Goal: Task Accomplishment & Management: Manage account settings

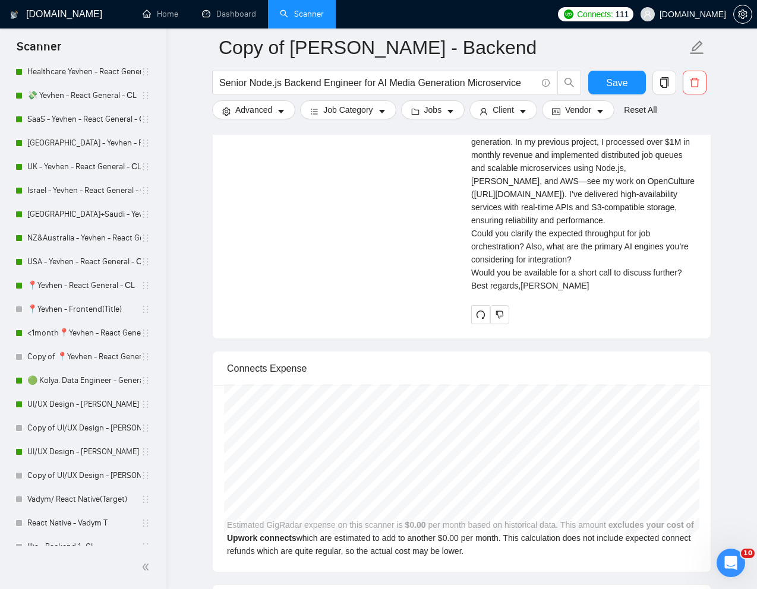
scroll to position [207, 0]
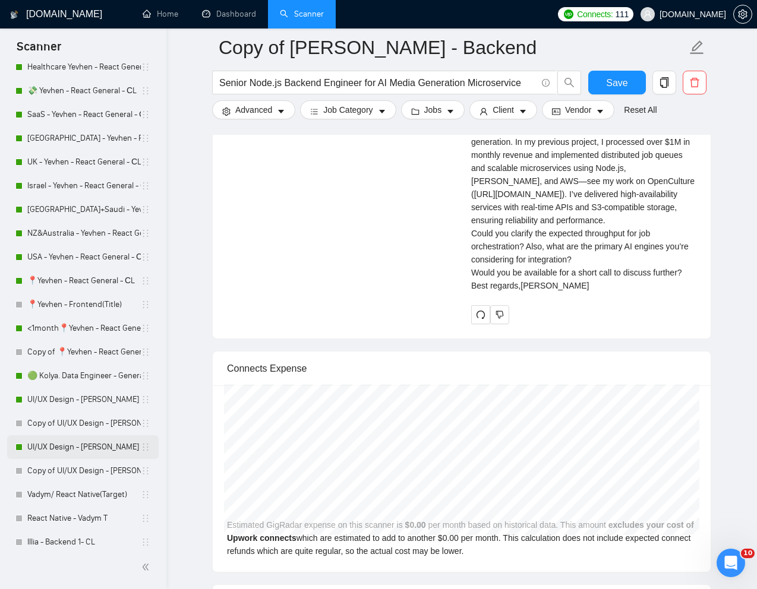
click at [61, 446] on link "UI/UX Design - [PERSON_NAME]" at bounding box center [83, 448] width 113 height 24
click at [78, 475] on link "Copy of UI/UX Design - [PERSON_NAME]" at bounding box center [83, 471] width 113 height 24
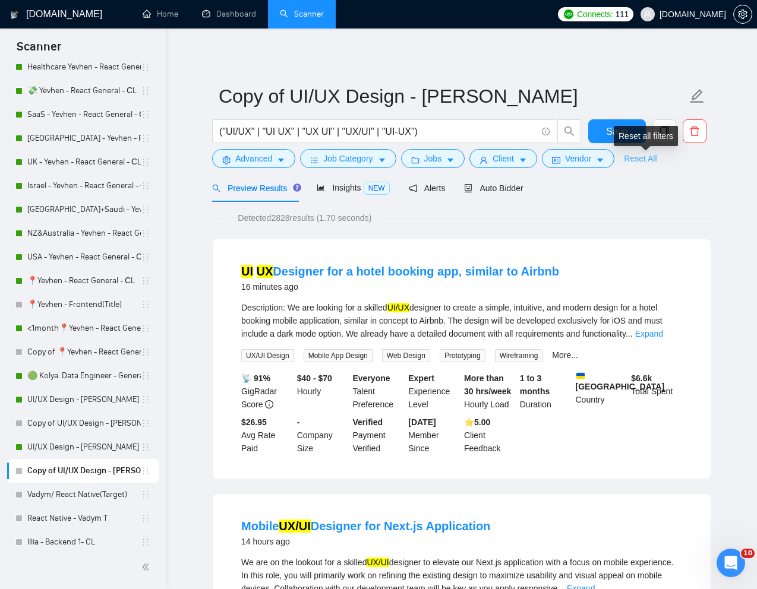
click at [647, 159] on link "Reset All" at bounding box center [640, 158] width 33 height 13
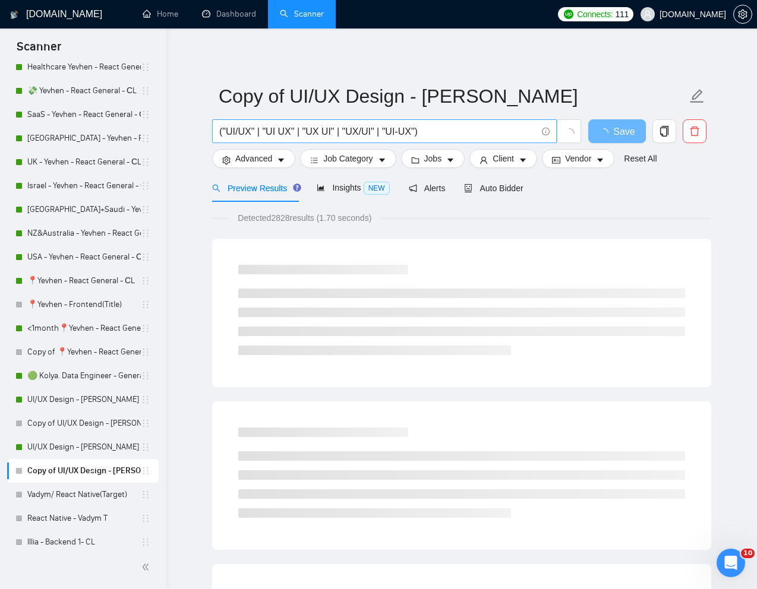
click at [462, 132] on input "("UI/UX" | "UI UX" | "UX UI" | "UX/UI" | "UI-UX")" at bounding box center [377, 131] width 317 height 15
paste input "Website Design for Medtech Company"
type input "Website Design for Medtech Company"
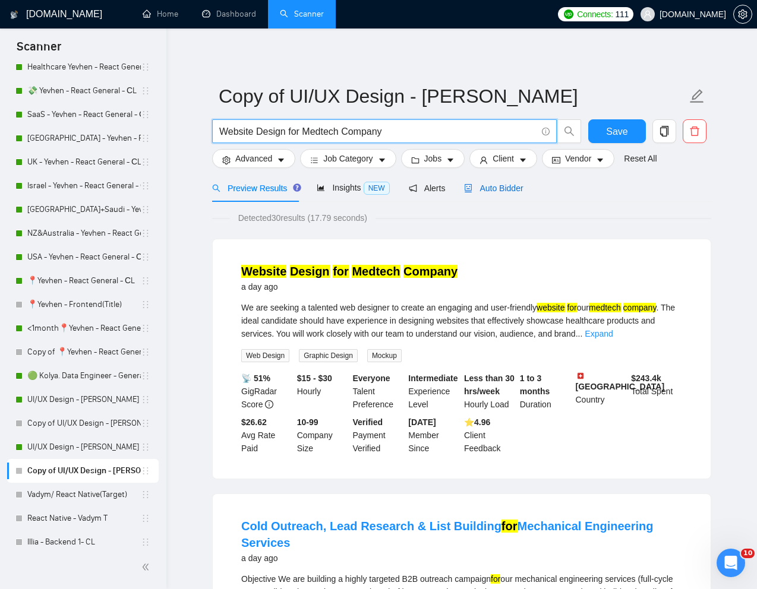
click at [515, 189] on span "Auto Bidder" at bounding box center [493, 189] width 59 height 10
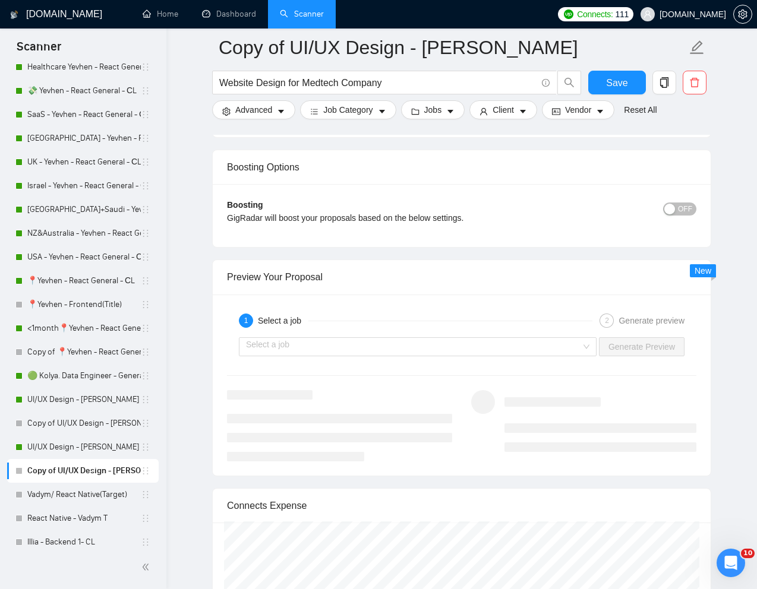
scroll to position [2243, 0]
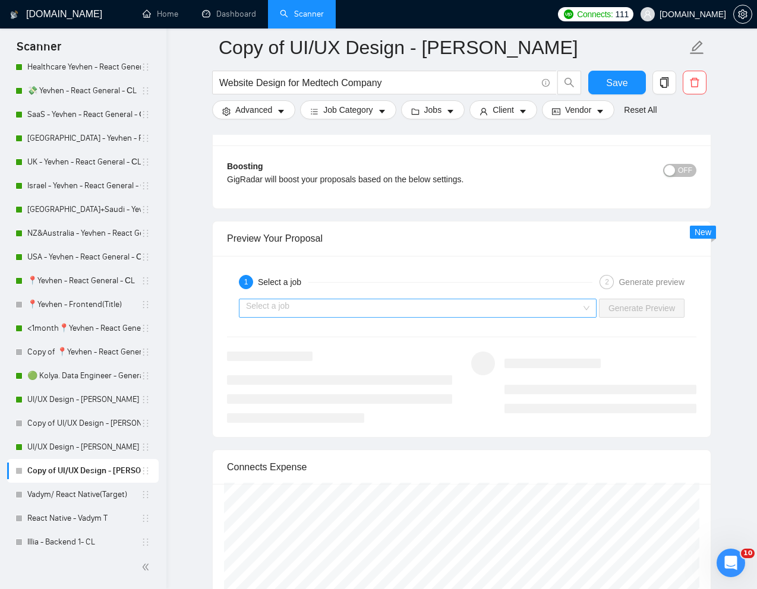
click at [569, 312] on input "search" at bounding box center [413, 308] width 335 height 18
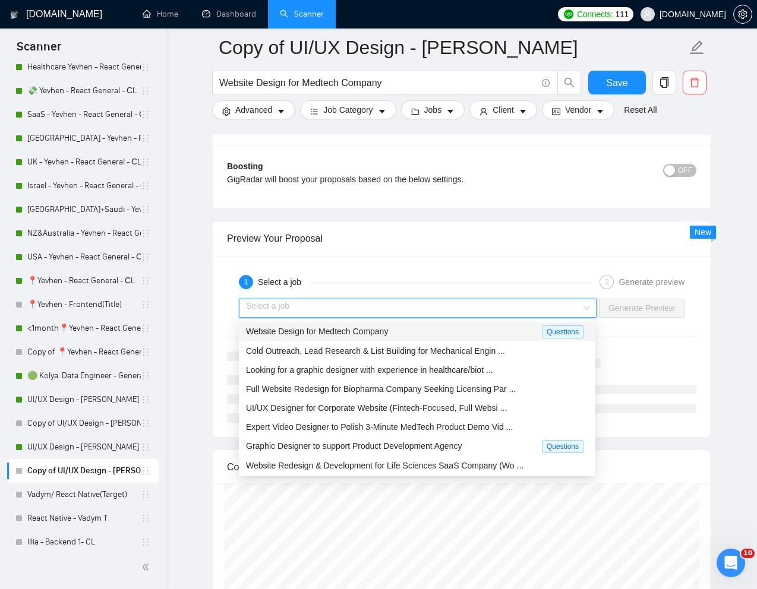
click at [388, 330] on span "Website Design for Medtech Company" at bounding box center [317, 332] width 142 height 10
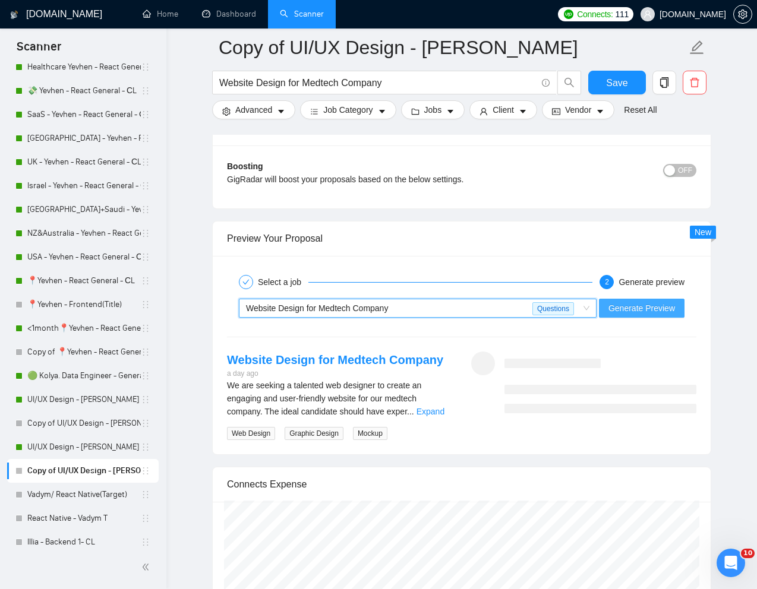
click at [620, 303] on span "Generate Preview" at bounding box center [641, 308] width 67 height 13
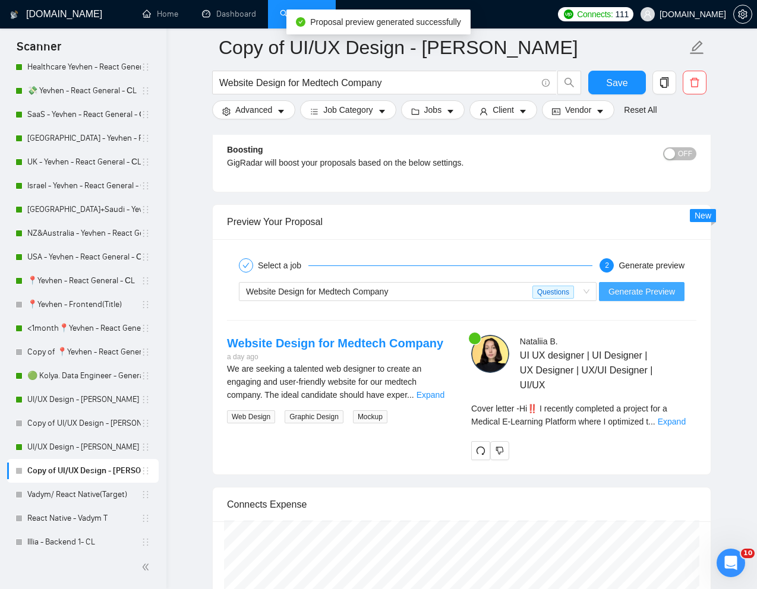
scroll to position [2262, 0]
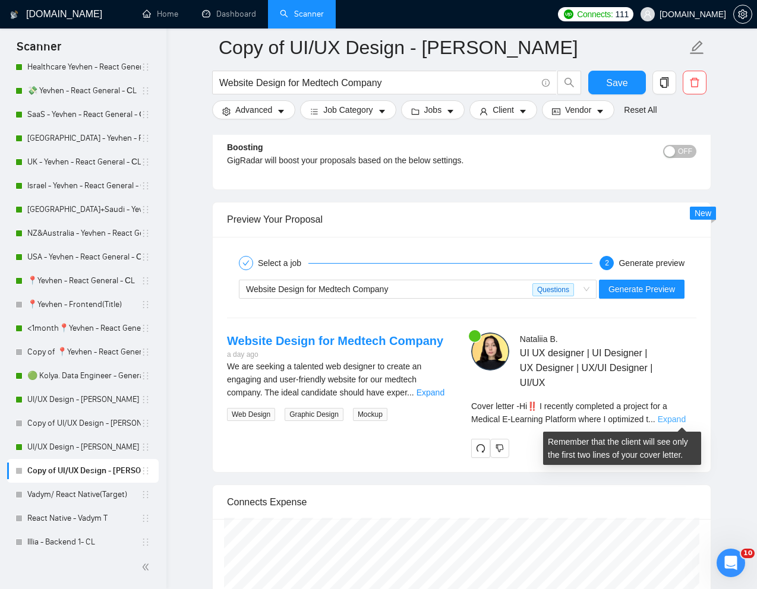
click at [678, 419] on link "Expand" at bounding box center [672, 420] width 28 height 10
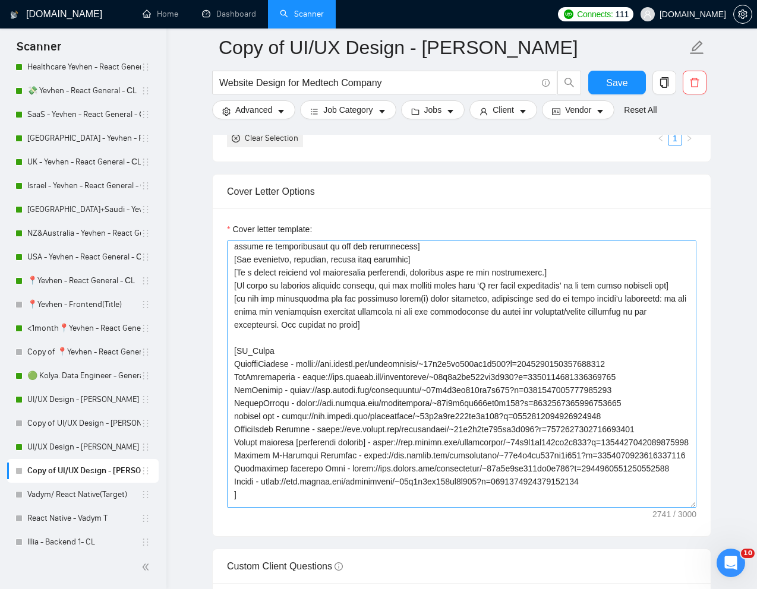
scroll to position [140, 0]
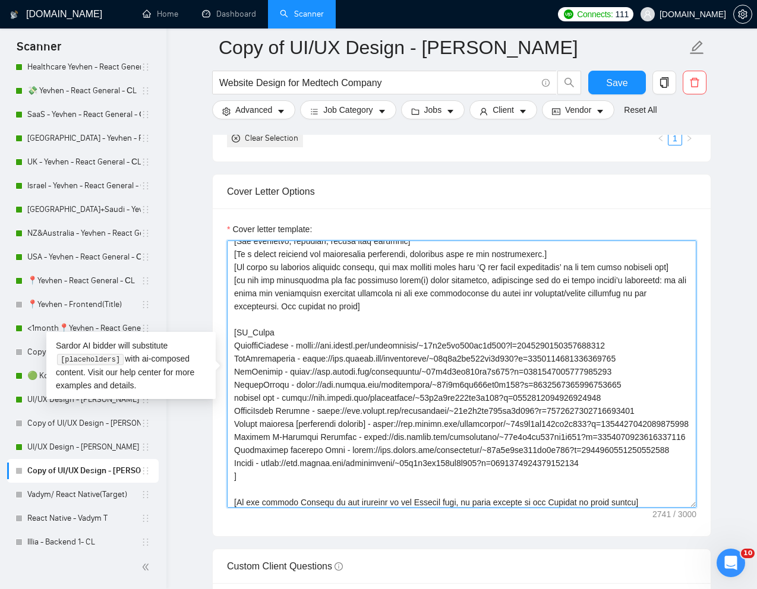
drag, startPoint x: 236, startPoint y: 348, endPoint x: 657, endPoint y: 382, distance: 422.7
click at [657, 382] on textarea "Cover letter template:" at bounding box center [461, 374] width 469 height 267
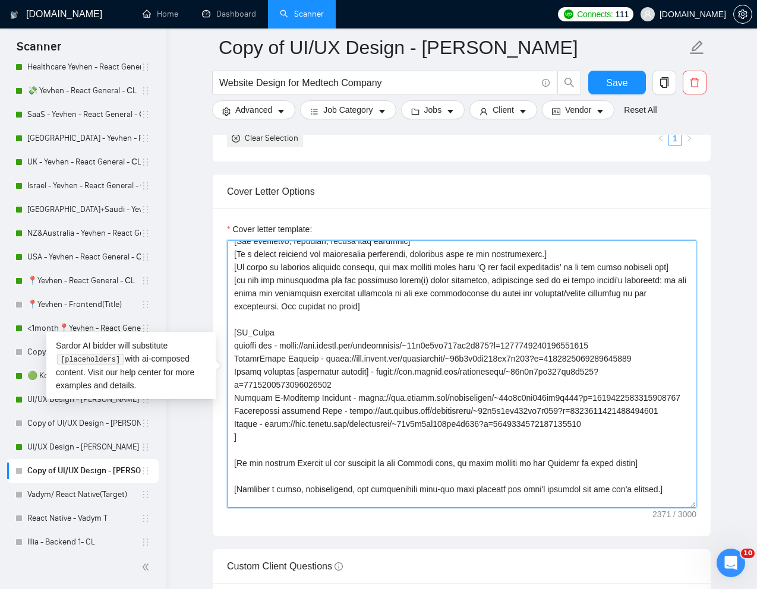
drag, startPoint x: 235, startPoint y: 359, endPoint x: 345, endPoint y: 402, distance: 118.0
click at [345, 402] on textarea "Cover letter template:" at bounding box center [461, 374] width 469 height 267
click at [351, 398] on textarea "Cover letter template:" at bounding box center [461, 374] width 469 height 267
drag, startPoint x: 235, startPoint y: 357, endPoint x: 616, endPoint y: 437, distance: 389.7
click at [616, 437] on textarea "Cover letter template:" at bounding box center [461, 374] width 469 height 267
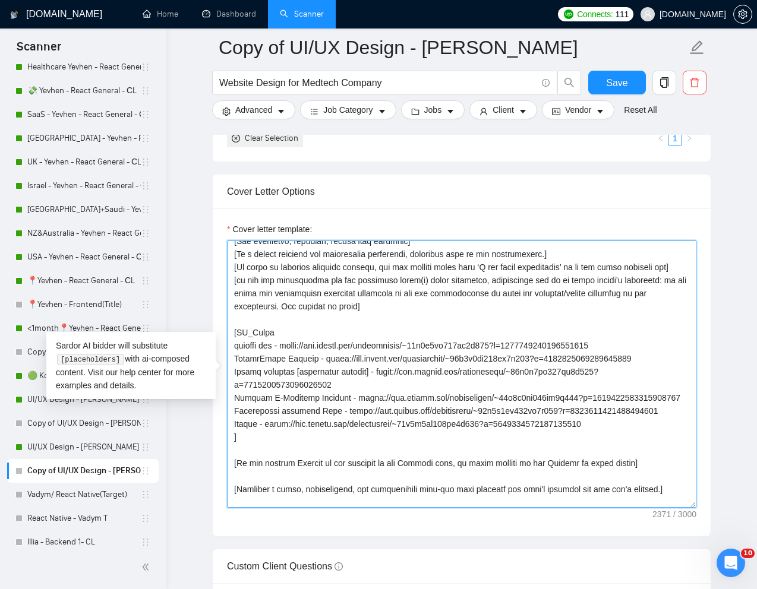
paste textarea "Website Design for Medtech Company"
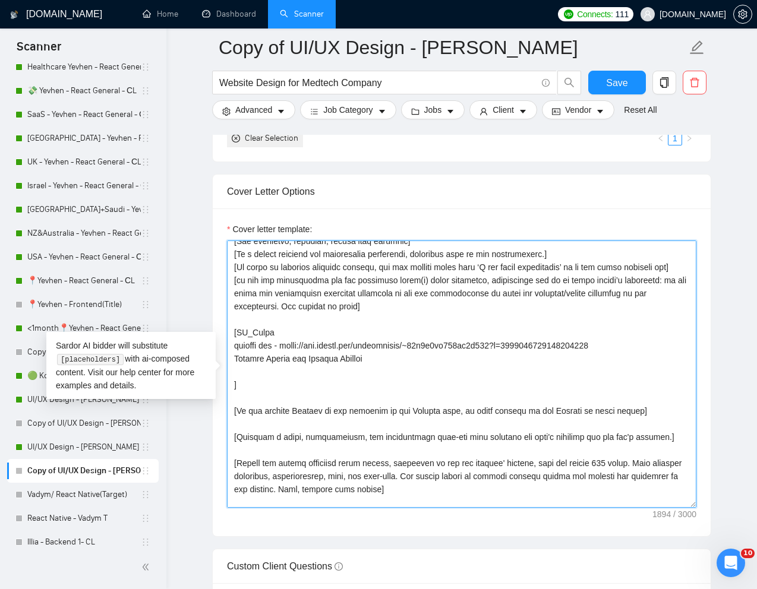
click at [279, 345] on textarea "Cover letter template:" at bounding box center [461, 374] width 469 height 267
drag, startPoint x: 392, startPoint y: 357, endPoint x: 232, endPoint y: 365, distance: 159.4
click at [232, 365] on textarea "Cover letter template:" at bounding box center [461, 374] width 469 height 267
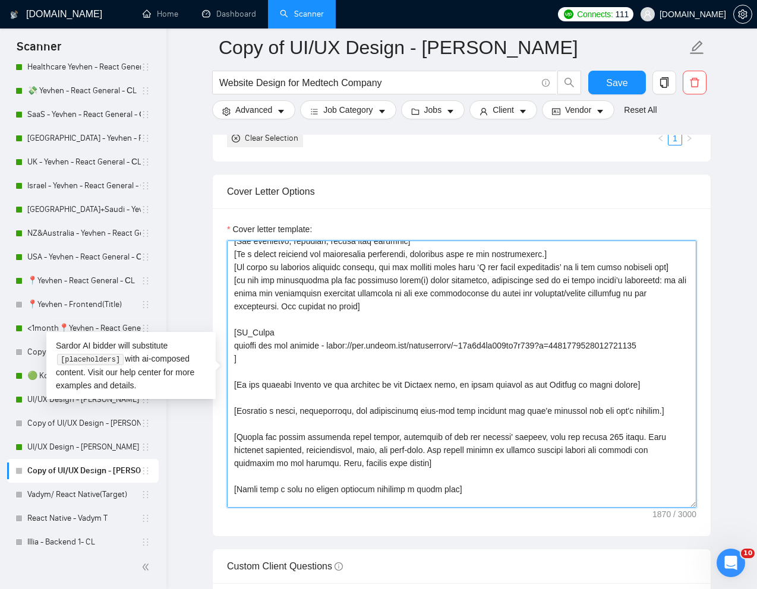
type textarea "[Lorem i dolorsit ametcons adipi eli "Se‼️" doe tempor'i utla et dolorem aliq (…"
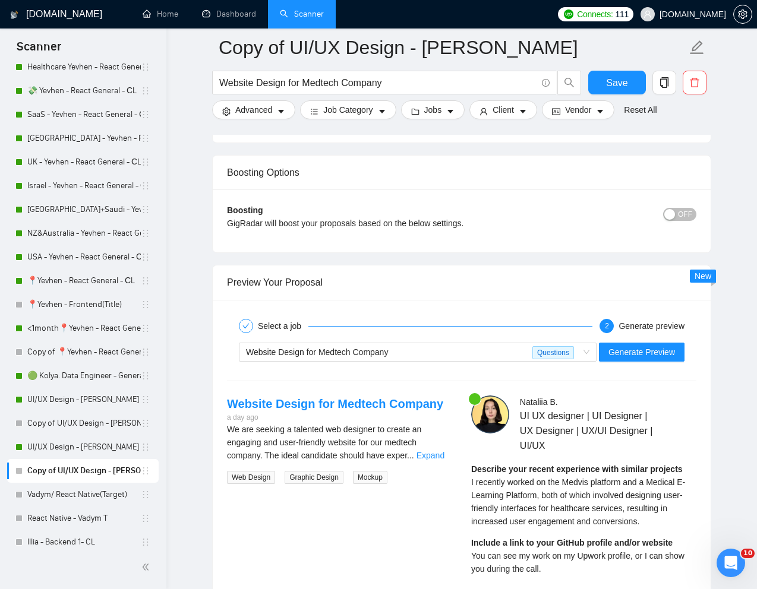
scroll to position [2222, 0]
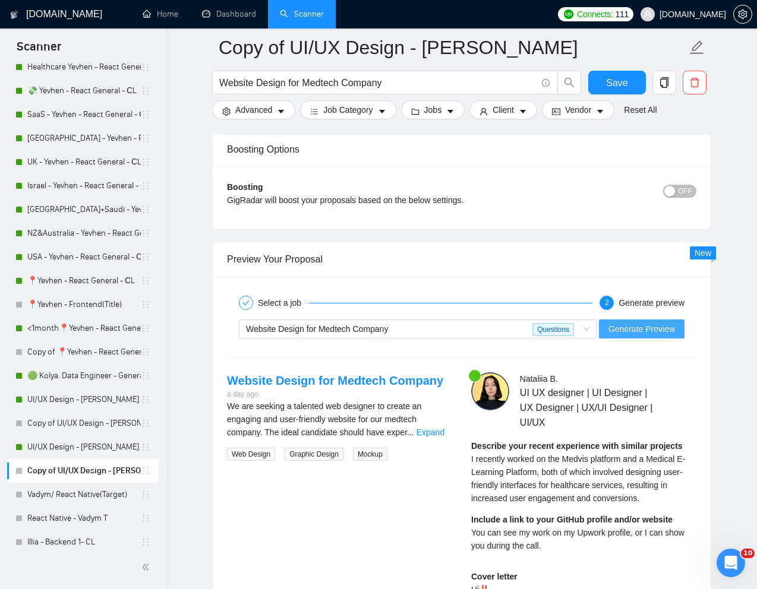
click at [632, 329] on span "Generate Preview" at bounding box center [641, 329] width 67 height 13
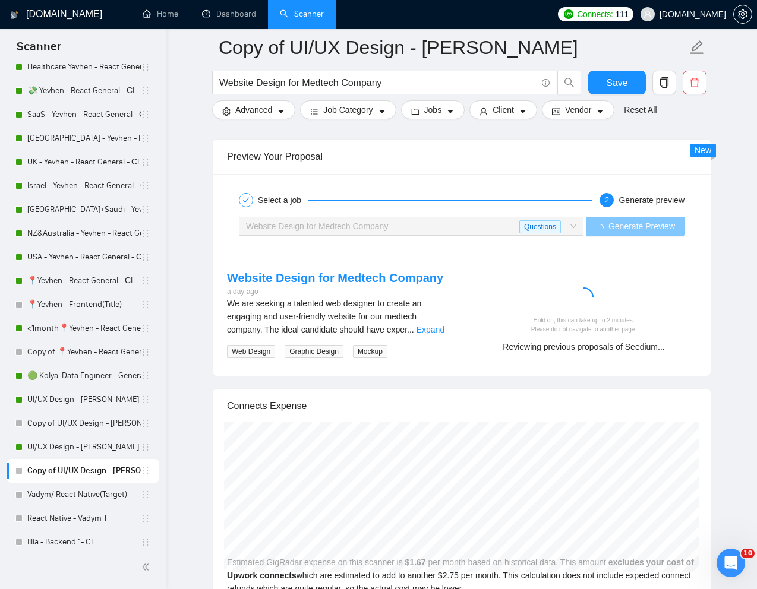
scroll to position [2324, 0]
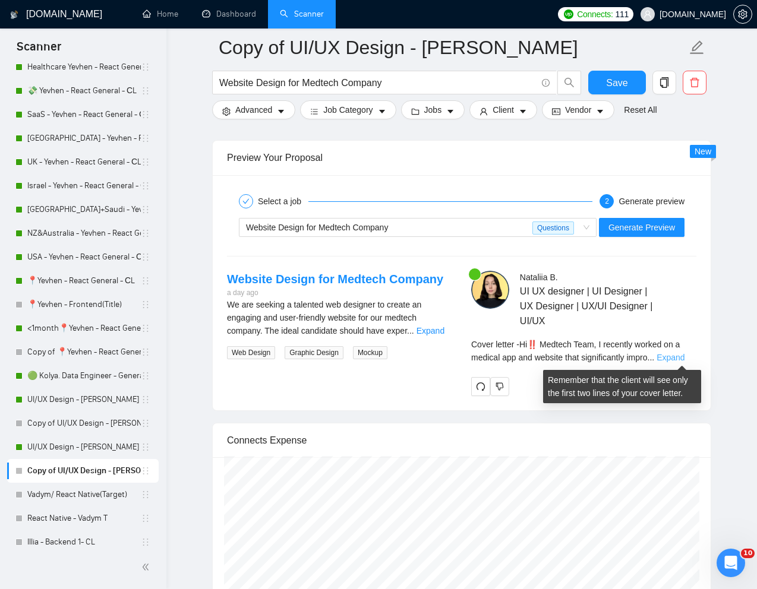
click at [683, 359] on link "Expand" at bounding box center [671, 358] width 28 height 10
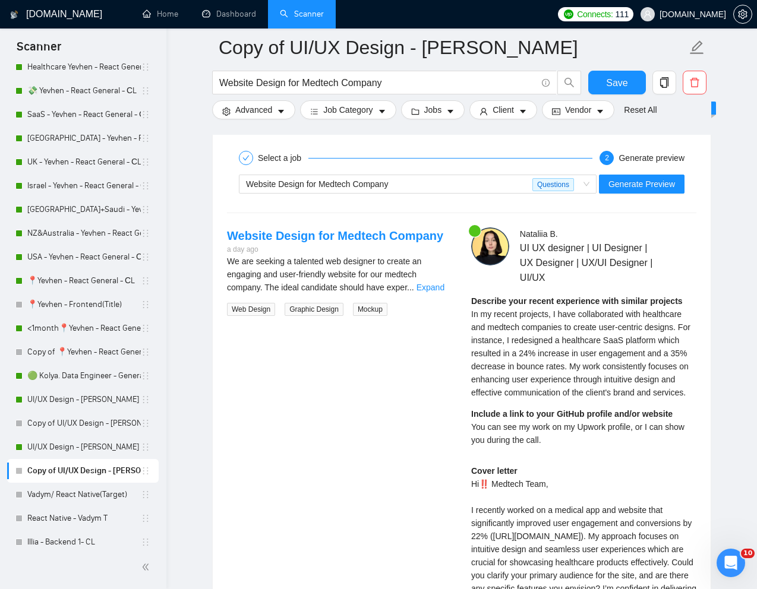
scroll to position [2368, 0]
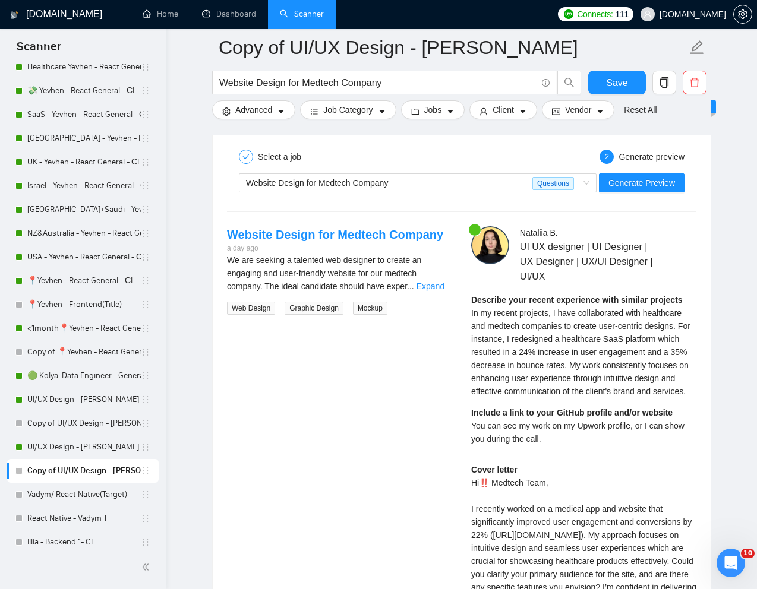
click at [509, 493] on div "Cover letter Hi‼️ Medtech Team, I recently worked on a medical app and website …" at bounding box center [583, 587] width 225 height 248
copy div "Medtech"
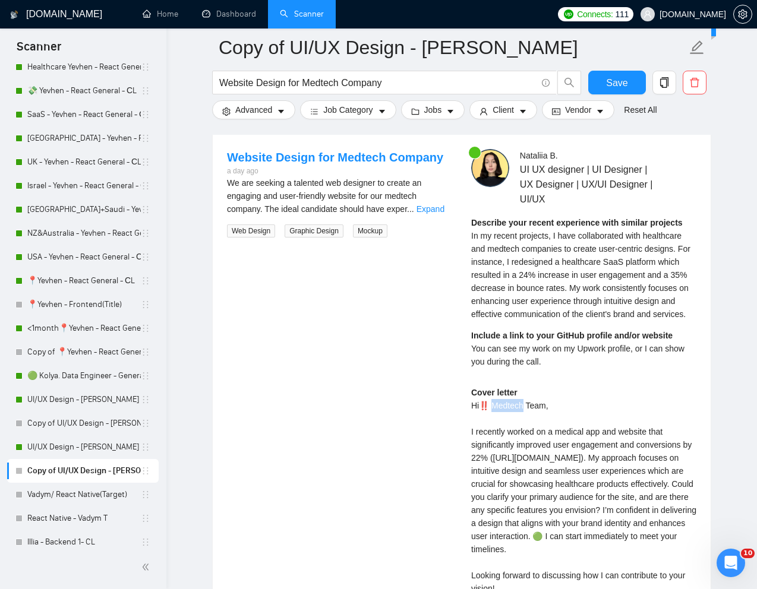
scroll to position [2446, 0]
click at [478, 436] on div "Cover letter Hi‼️ Medtech Team, I recently worked on a medical app and website …" at bounding box center [583, 510] width 225 height 248
drag, startPoint x: 471, startPoint y: 418, endPoint x: 494, endPoint y: 461, distance: 48.7
click at [494, 461] on div "Cover letter Hi‼️ Medtech Team, I recently worked on a medical app and website …" at bounding box center [583, 510] width 225 height 248
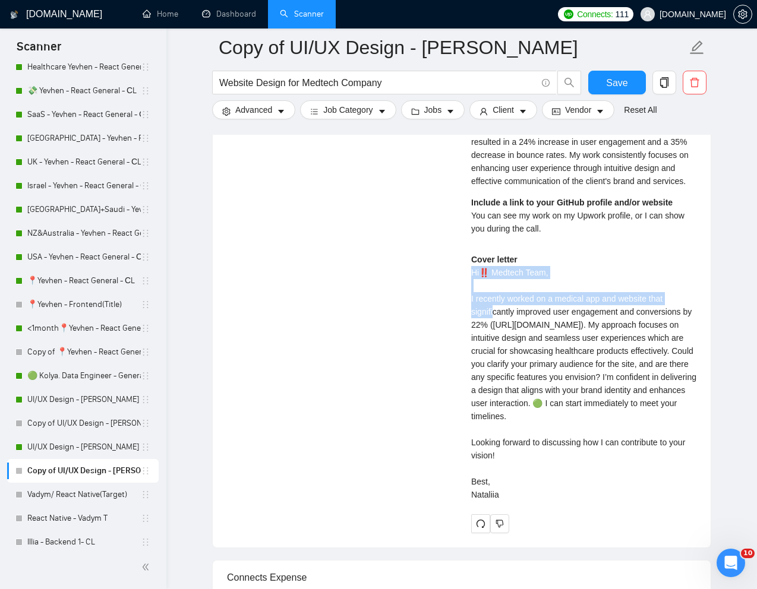
scroll to position [2610, 0]
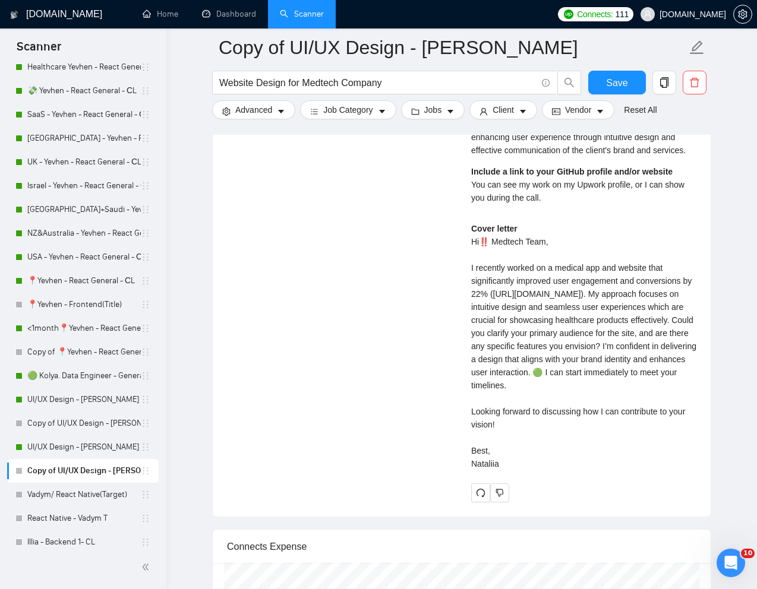
click at [526, 339] on div "Cover letter Hi‼️ Medtech Team, I recently worked on a medical app and website …" at bounding box center [583, 346] width 225 height 248
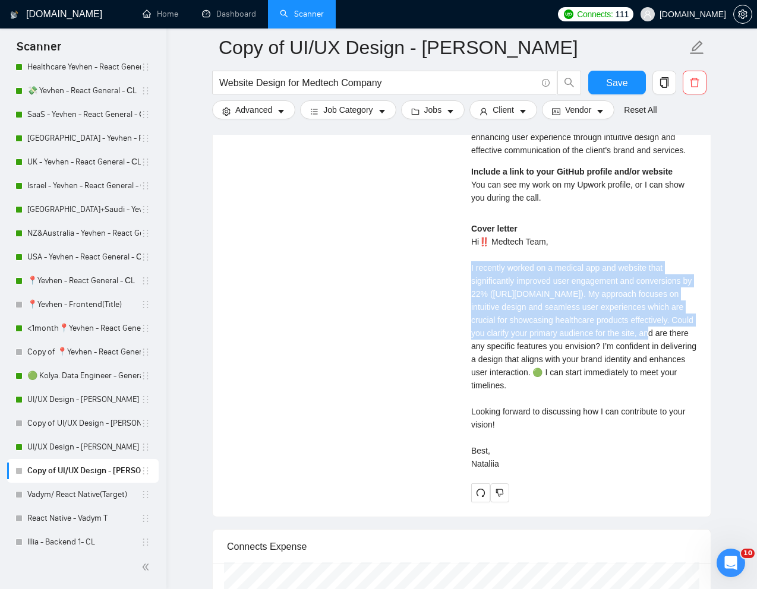
drag, startPoint x: 472, startPoint y: 282, endPoint x: 693, endPoint y: 355, distance: 233.0
click at [693, 355] on div "Cover letter Hi‼️ Medtech Team, I recently worked on a medical app and website …" at bounding box center [583, 346] width 225 height 248
copy div "I recently worked on a medical app and website that significantly improved user…"
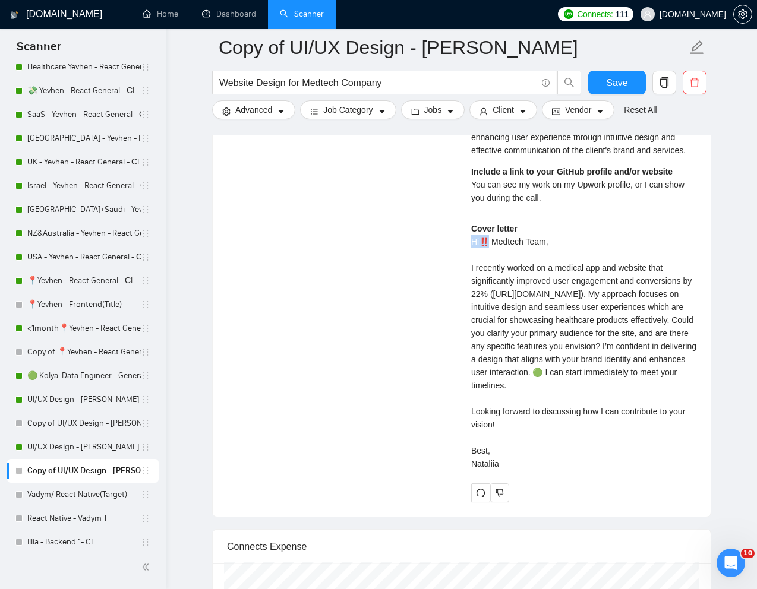
drag, startPoint x: 488, startPoint y: 255, endPoint x: 474, endPoint y: 255, distance: 14.9
click at [474, 255] on div "Cover letter Hi‼️ Medtech Team, I recently worked on a medical app and website …" at bounding box center [583, 346] width 225 height 248
copy div "Hi‼️"
drag, startPoint x: 470, startPoint y: 373, endPoint x: 639, endPoint y: 381, distance: 169.5
click at [639, 381] on div "[PERSON_NAME] UI UX designer | UI Designer | UX Designer | UX/UI Designer | UI/…" at bounding box center [584, 244] width 244 height 518
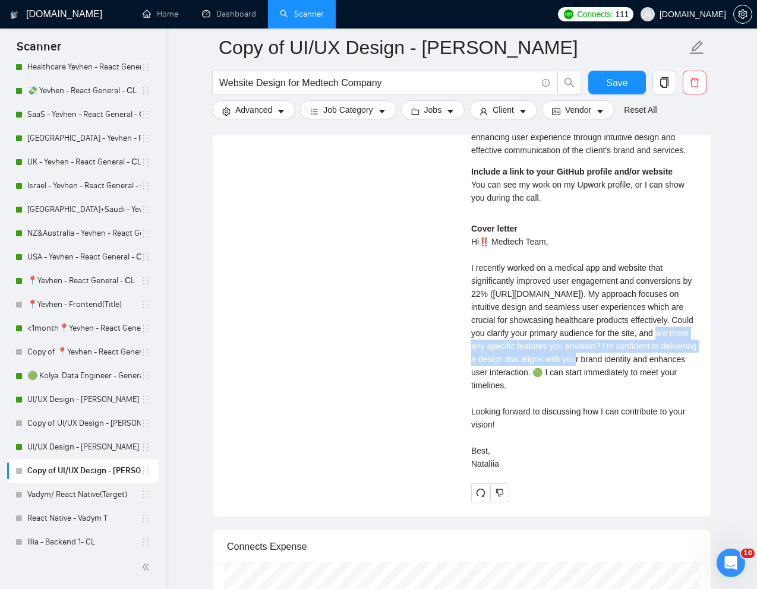
copy div "Could you clarify your primary audience for the site, and are there any specifi…"
click at [605, 428] on div "Cover letter Hi‼️ Medtech Team, I recently worked on a medical app and website …" at bounding box center [583, 346] width 225 height 248
drag, startPoint x: 605, startPoint y: 409, endPoint x: 608, endPoint y: 429, distance: 20.3
click at [608, 429] on div "Cover letter Hi‼️ Medtech Team, I recently worked on a medical app and website …" at bounding box center [583, 346] width 225 height 248
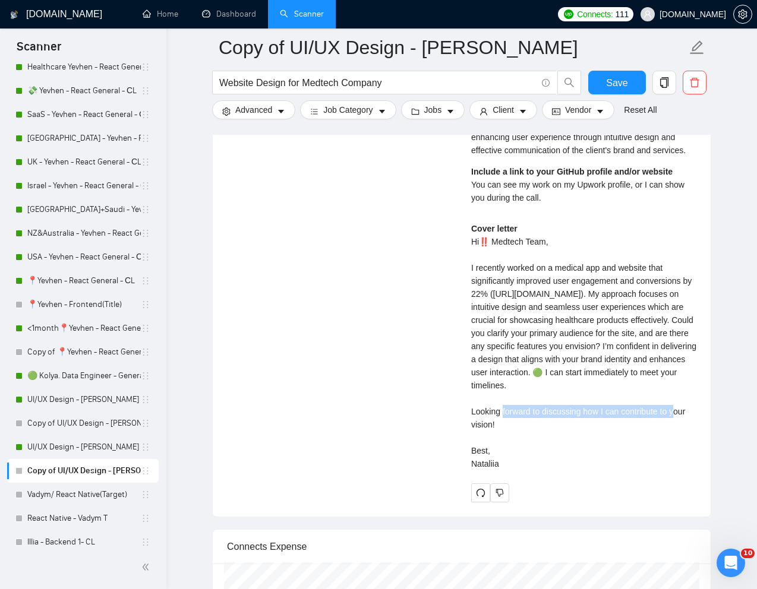
drag, startPoint x: 605, startPoint y: 411, endPoint x: 608, endPoint y: 428, distance: 18.1
click at [608, 428] on div "Cover letter Hi‼️ Medtech Team, I recently worked on a medical app and website …" at bounding box center [583, 346] width 225 height 248
copy div "can start immediately to meet your timelines."
click at [602, 471] on div "Cover letter Hi‼️ Medtech Team, I recently worked on a medical app and website …" at bounding box center [583, 346] width 225 height 248
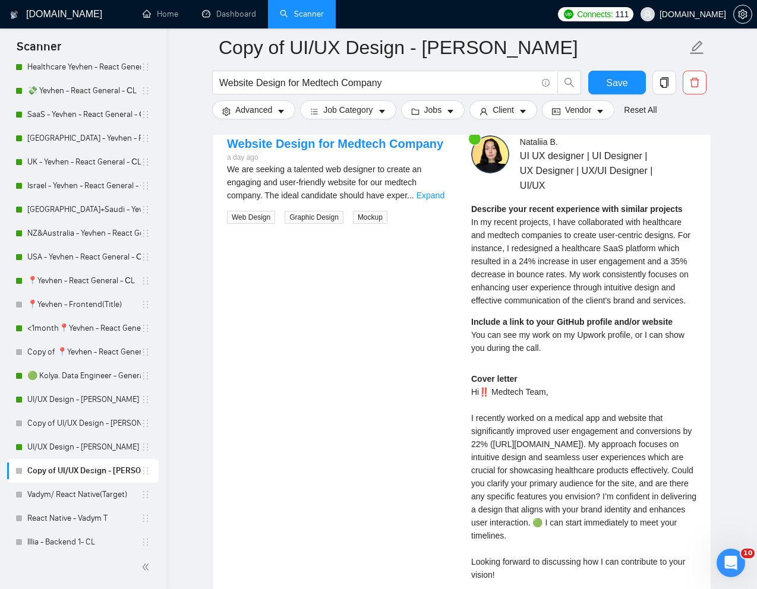
scroll to position [2458, 0]
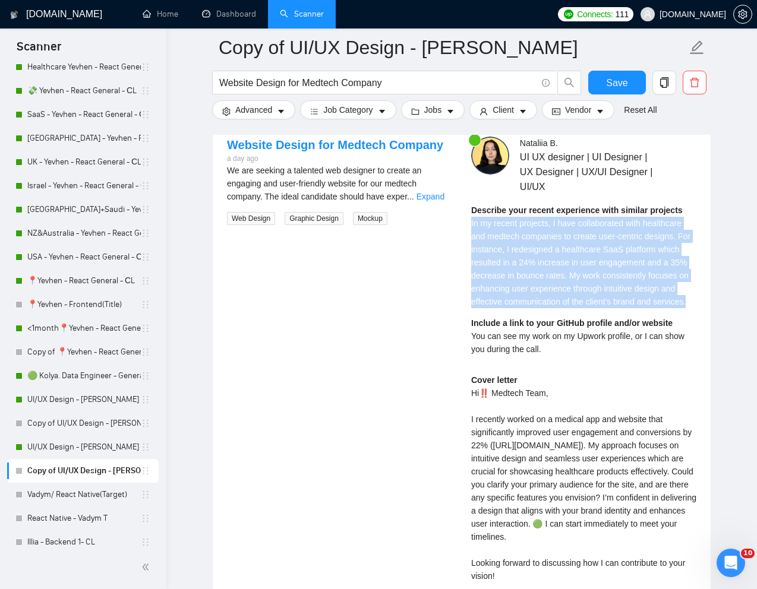
drag, startPoint x: 472, startPoint y: 224, endPoint x: 521, endPoint y: 311, distance: 99.8
click at [521, 307] on span "In my recent projects, I have collaborated with healthcare and medtech companie…" at bounding box center [580, 263] width 219 height 88
copy span "In my recent projects, I have collaborated with healthcare and medtech companie…"
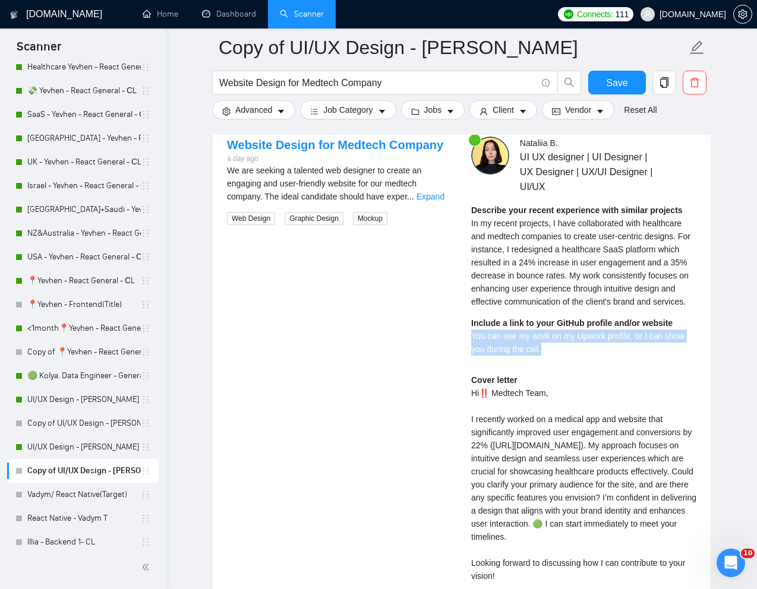
drag, startPoint x: 472, startPoint y: 349, endPoint x: 567, endPoint y: 359, distance: 95.7
click at [567, 356] on div "Include a link to your GitHub profile and/or website You can see my work on my …" at bounding box center [583, 336] width 225 height 39
copy span "You can see my work on my Upwork profile, or I can show you during the call."
click at [681, 172] on div "UI UX designer | UI Designer | UX Designer | UX/UI Designer | UI/UX" at bounding box center [608, 172] width 176 height 45
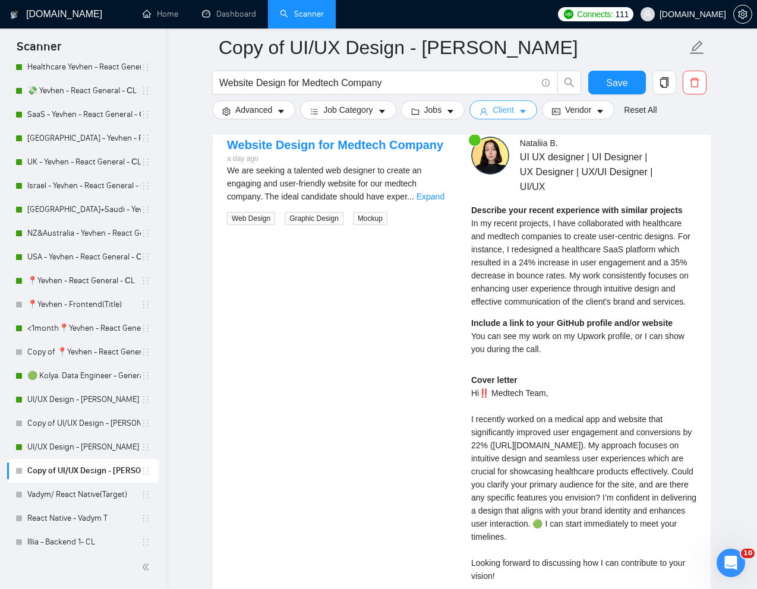
click at [514, 105] on span "Client" at bounding box center [503, 109] width 21 height 13
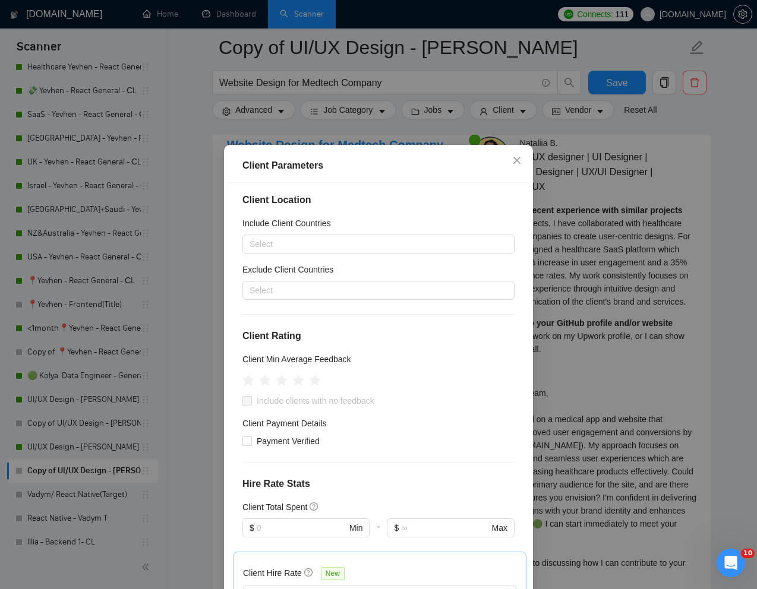
scroll to position [0, 0]
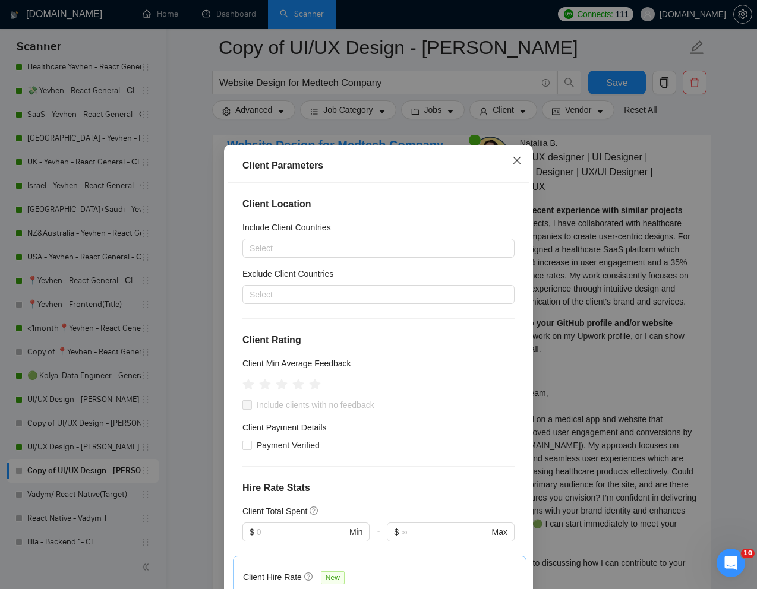
click at [518, 163] on icon "close" at bounding box center [516, 160] width 7 height 7
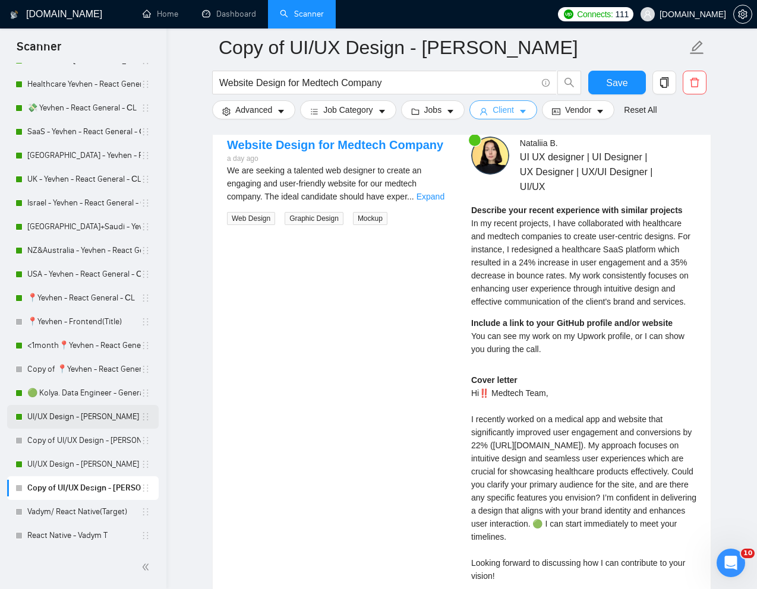
scroll to position [193, 0]
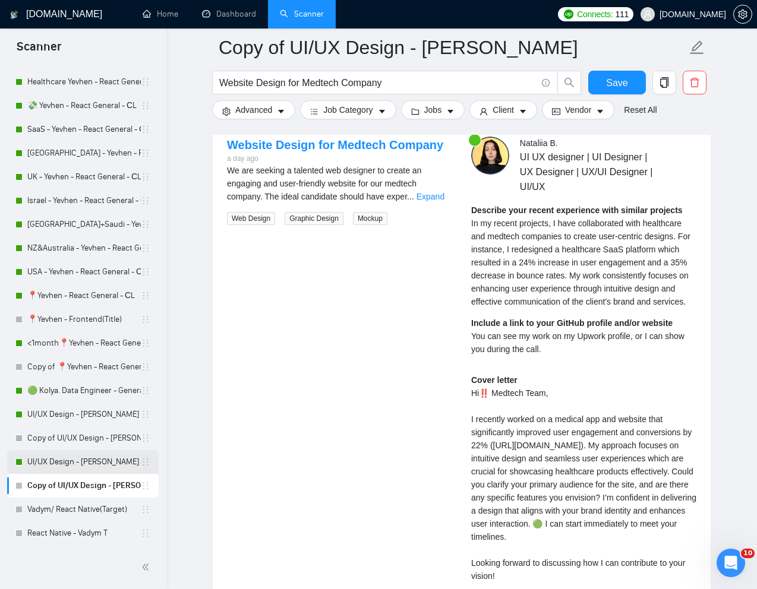
click at [46, 461] on link "UI/UX Design - [PERSON_NAME]" at bounding box center [83, 462] width 113 height 24
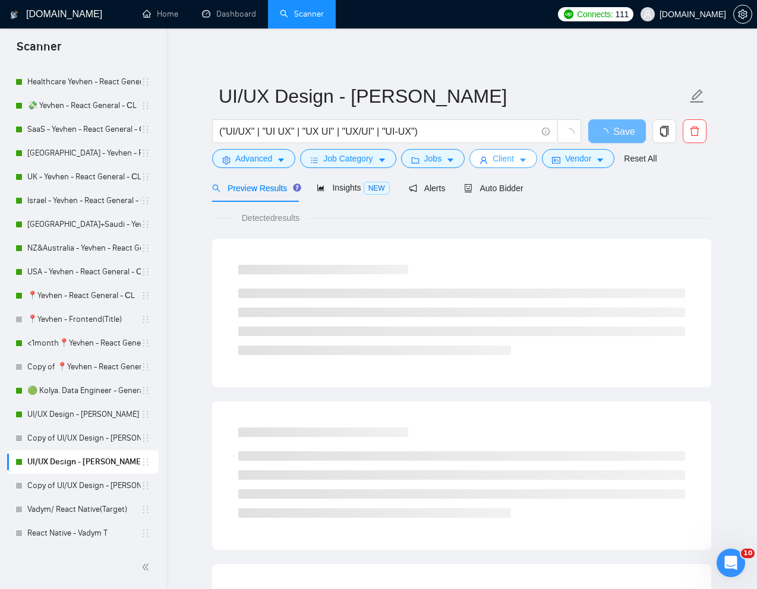
click at [519, 155] on button "Client" at bounding box center [503, 158] width 68 height 19
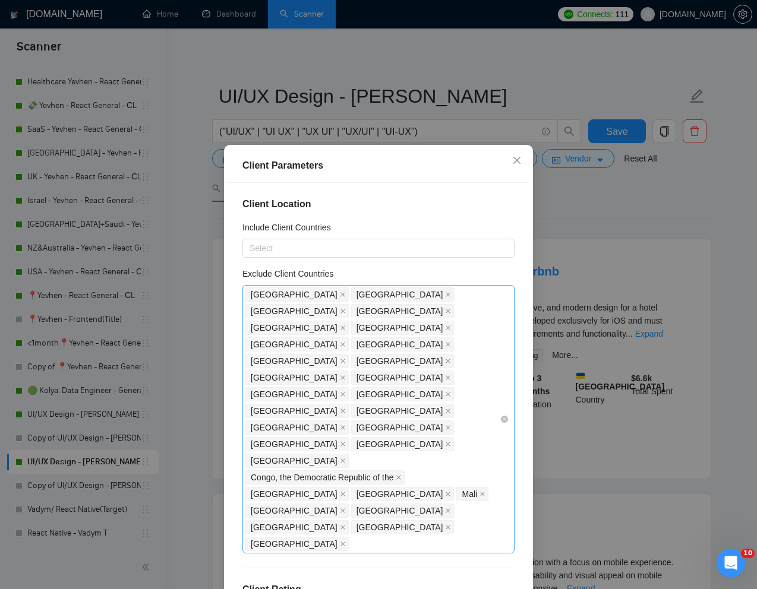
click at [383, 411] on div "[GEOGRAPHIC_DATA] [GEOGRAPHIC_DATA] [GEOGRAPHIC_DATA] [GEOGRAPHIC_DATA] [GEOGRA…" at bounding box center [372, 419] width 254 height 266
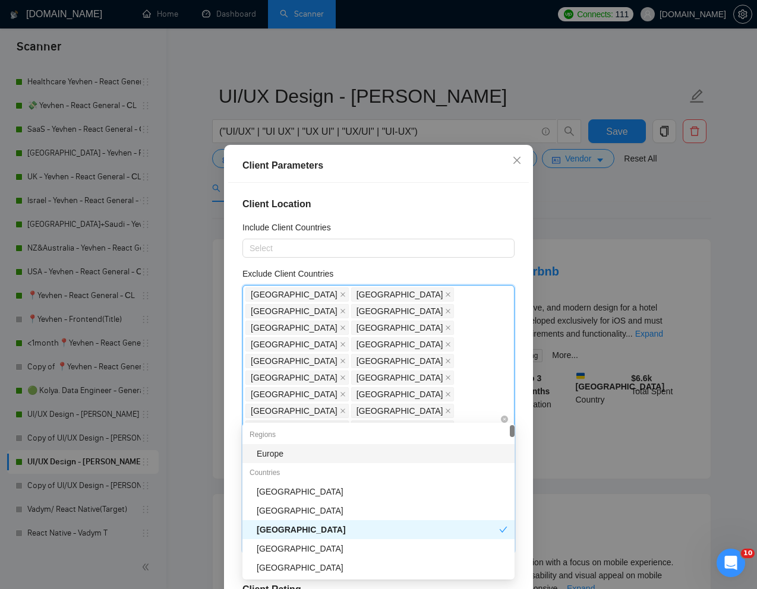
type input "Uk"
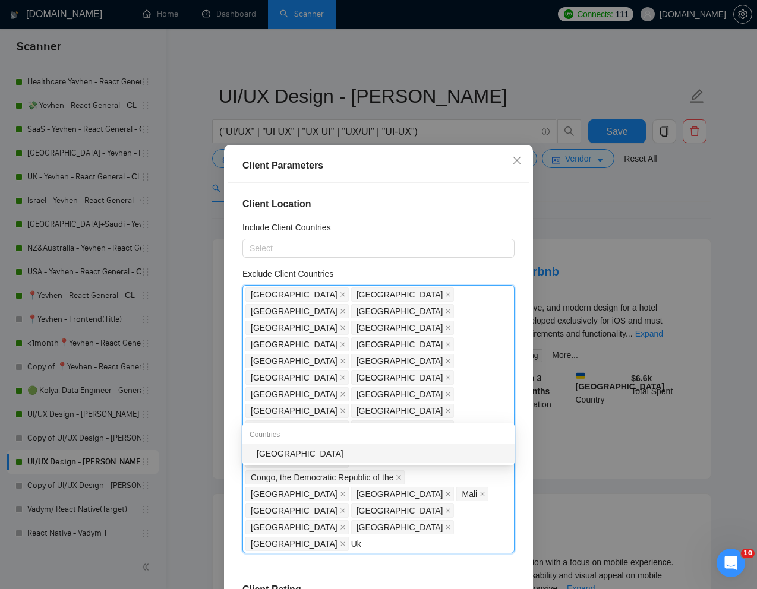
click at [314, 447] on div "[GEOGRAPHIC_DATA]" at bounding box center [382, 453] width 251 height 13
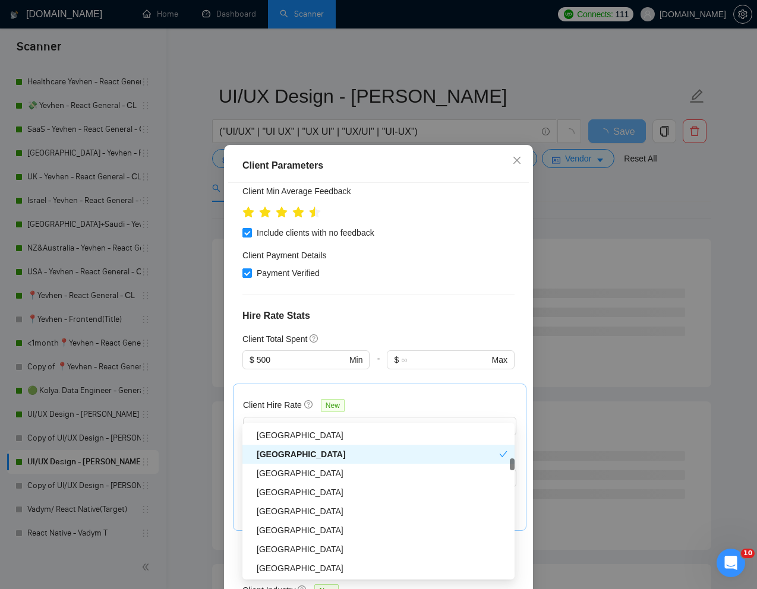
scroll to position [456, 0]
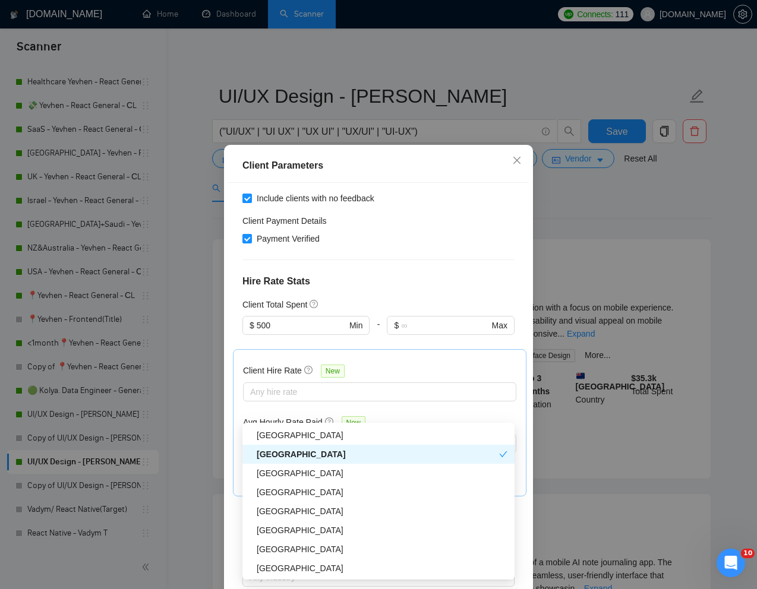
click at [507, 471] on div "Include Clients without Sufficient History" at bounding box center [396, 477] width 242 height 13
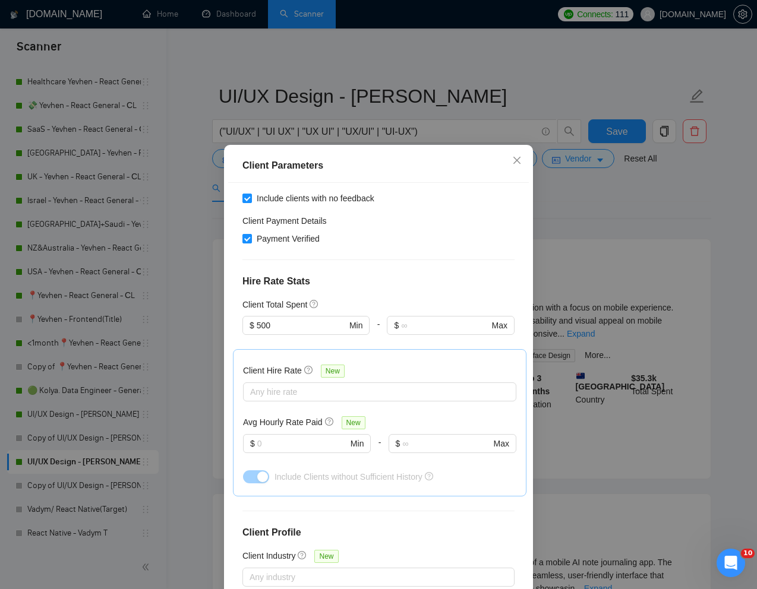
scroll to position [59, 0]
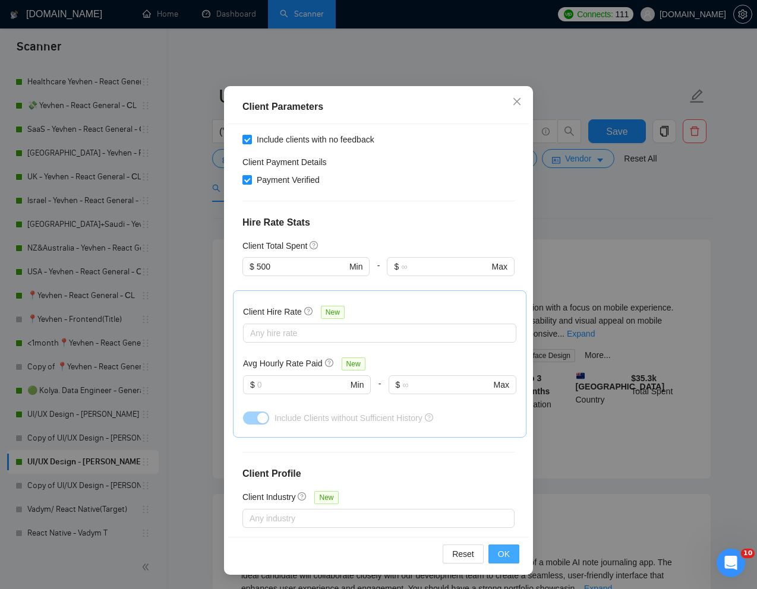
click at [507, 549] on span "OK" at bounding box center [504, 554] width 12 height 13
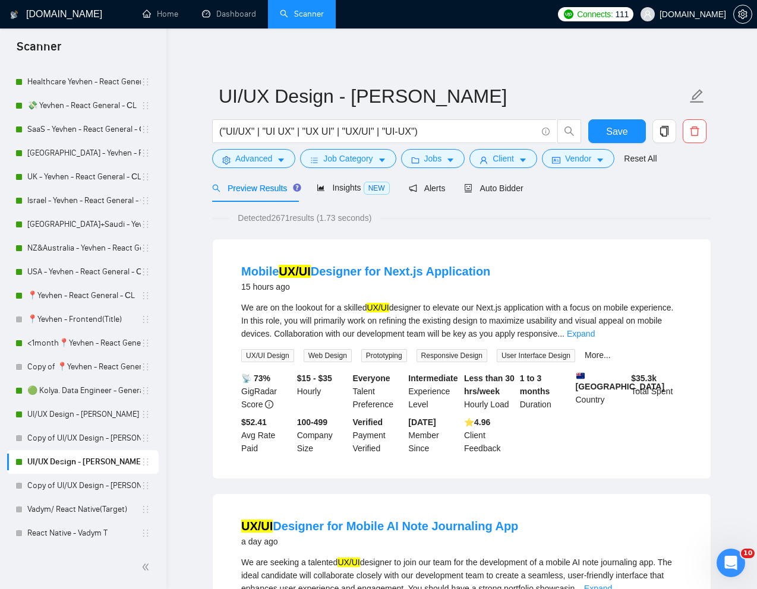
scroll to position [0, 0]
click at [619, 133] on span "Save" at bounding box center [616, 131] width 21 height 15
click at [61, 409] on link "UI/UX Design - [PERSON_NAME]" at bounding box center [83, 415] width 113 height 24
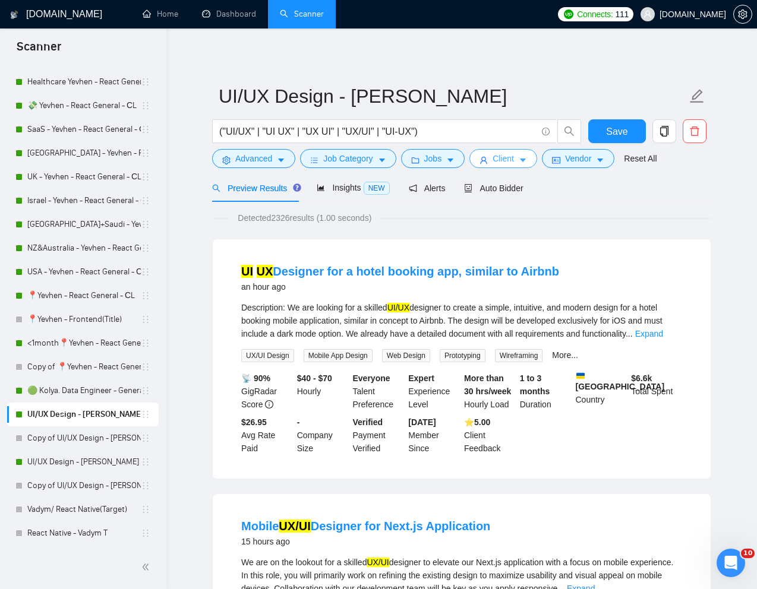
click at [507, 163] on span "Client" at bounding box center [503, 158] width 21 height 13
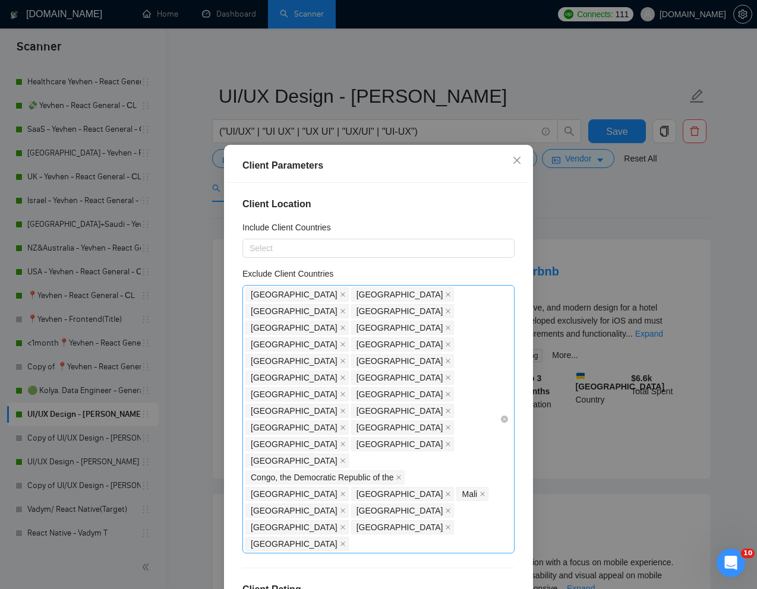
click at [423, 413] on div "[GEOGRAPHIC_DATA] [GEOGRAPHIC_DATA] [GEOGRAPHIC_DATA] [GEOGRAPHIC_DATA] [GEOGRA…" at bounding box center [372, 419] width 254 height 266
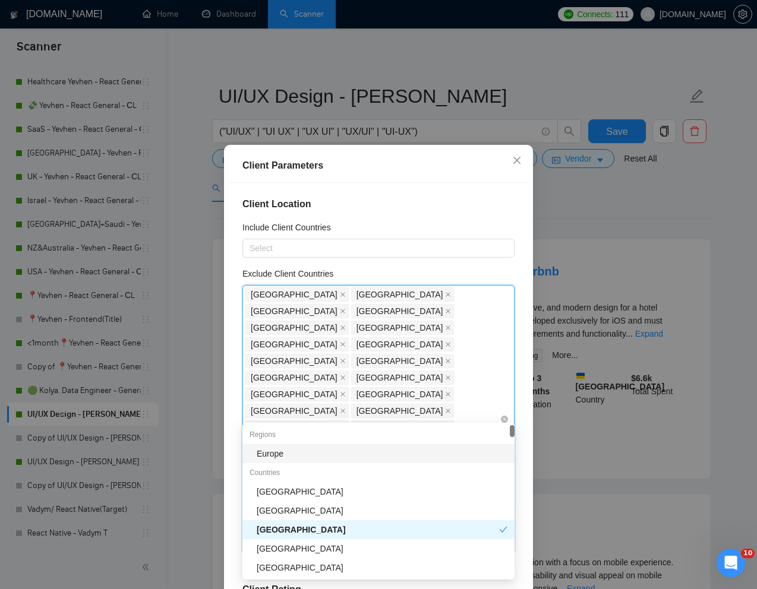
type input "uk"
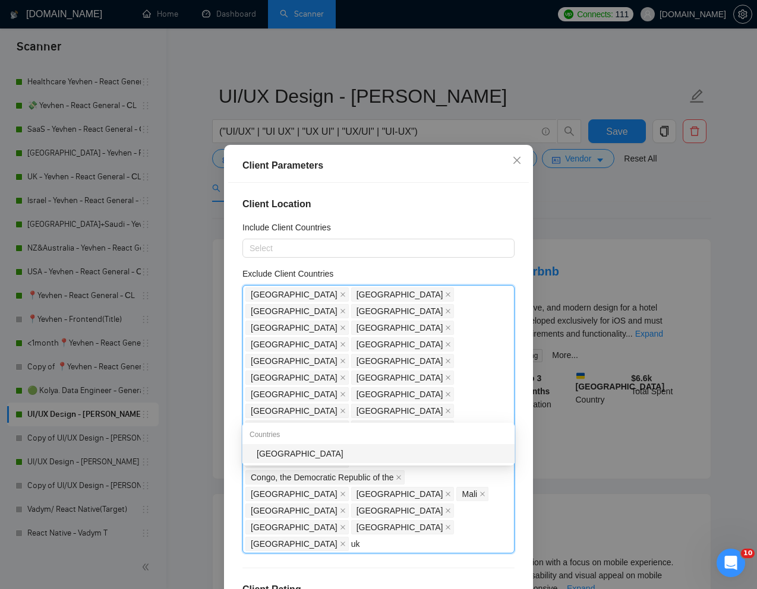
click at [347, 452] on div "[GEOGRAPHIC_DATA]" at bounding box center [382, 453] width 251 height 13
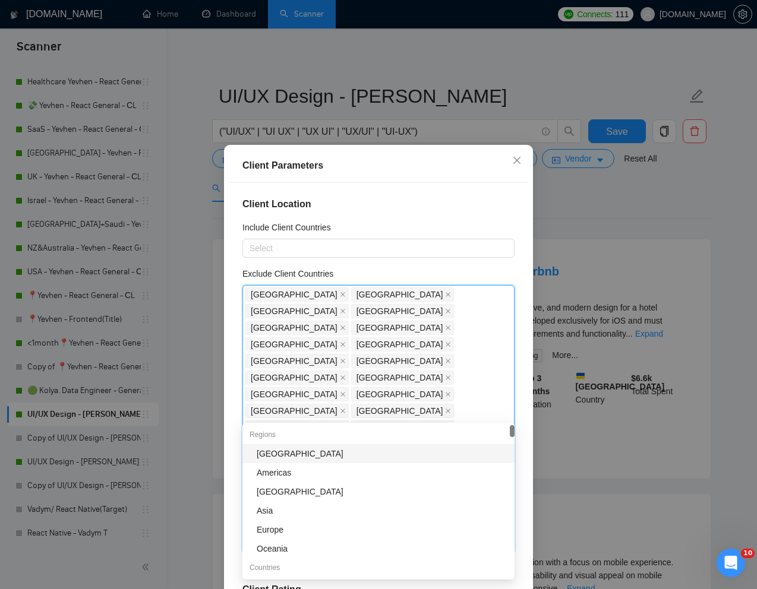
click at [525, 470] on div "Client Location Include Client Countries Select Exclude Client Countries [GEOGR…" at bounding box center [378, 389] width 301 height 412
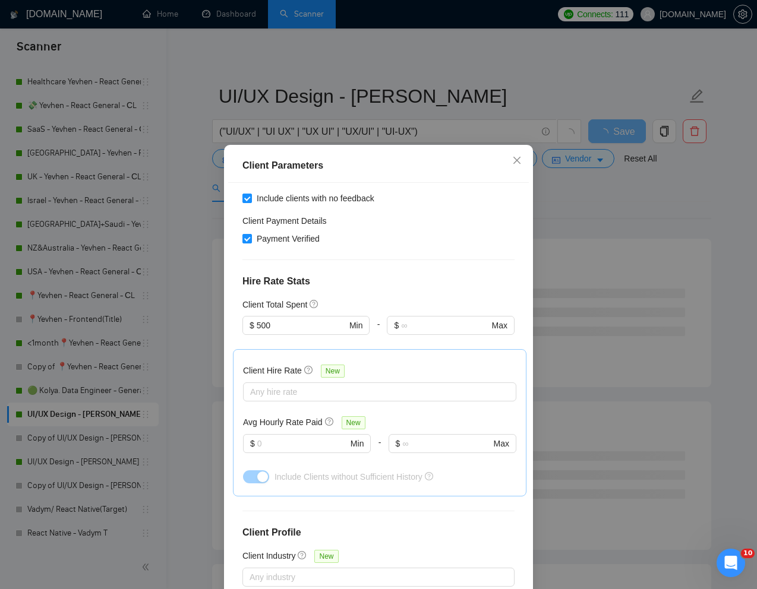
scroll to position [59, 0]
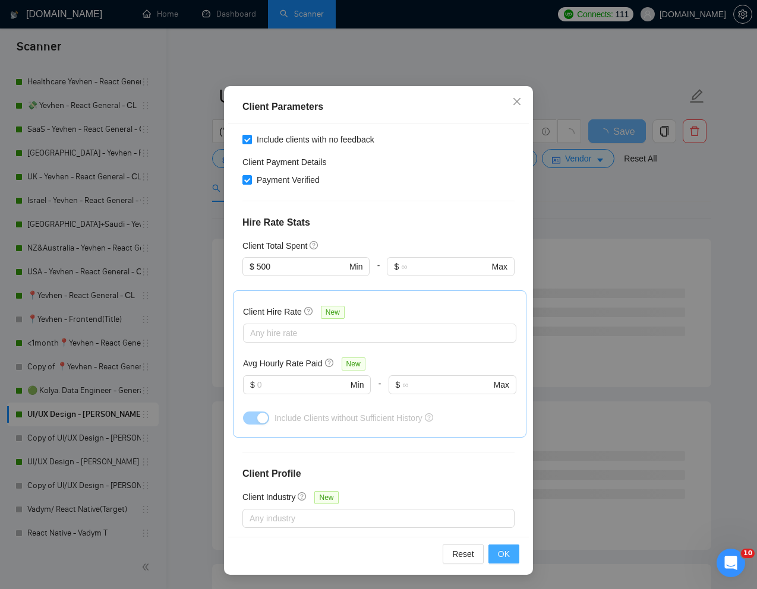
click at [506, 546] on button "OK" at bounding box center [503, 554] width 31 height 19
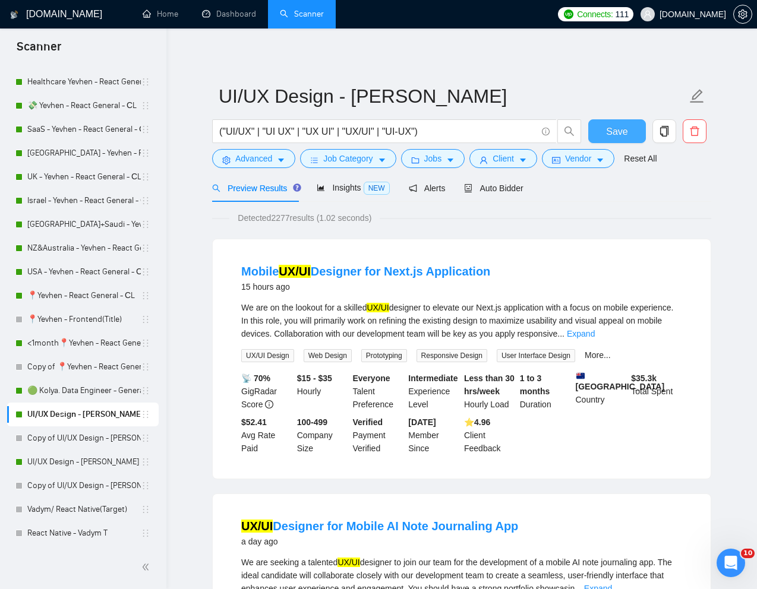
click at [624, 131] on span "Save" at bounding box center [616, 131] width 21 height 15
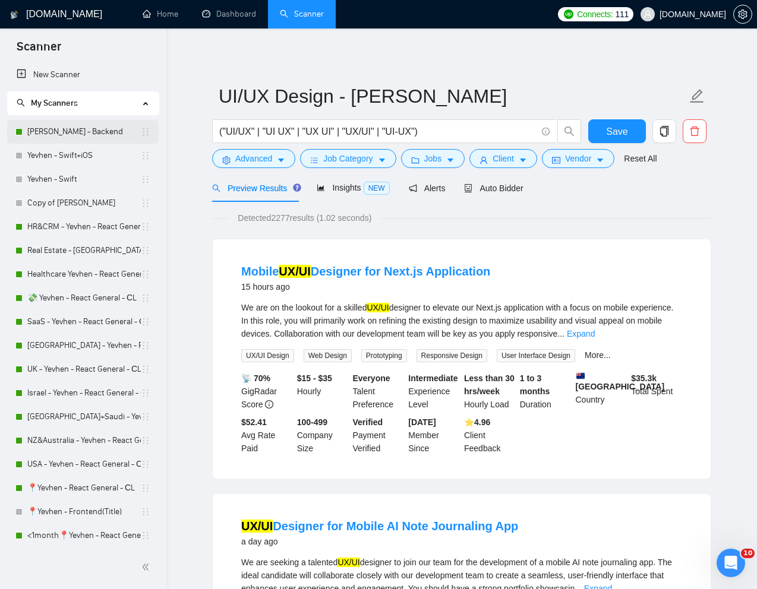
click at [56, 133] on link "[PERSON_NAME] - Backend" at bounding box center [83, 132] width 113 height 24
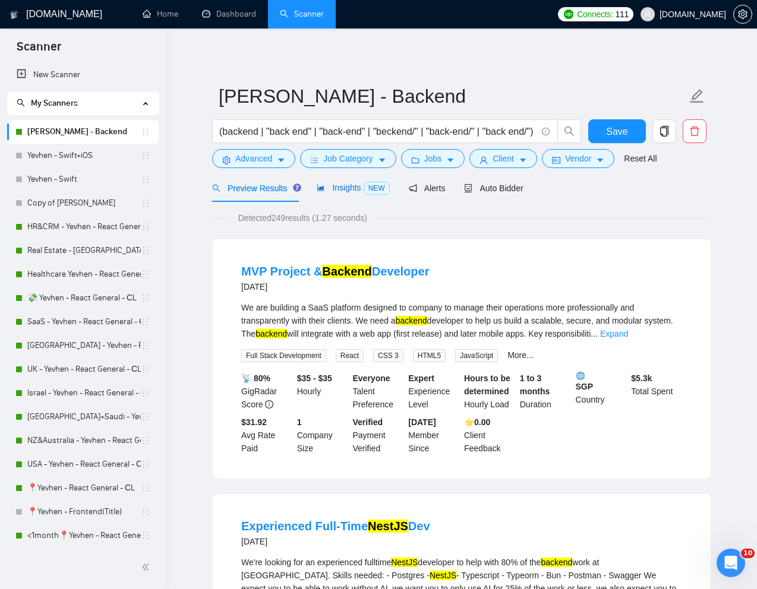
click at [342, 184] on span "Insights NEW" at bounding box center [353, 188] width 72 height 10
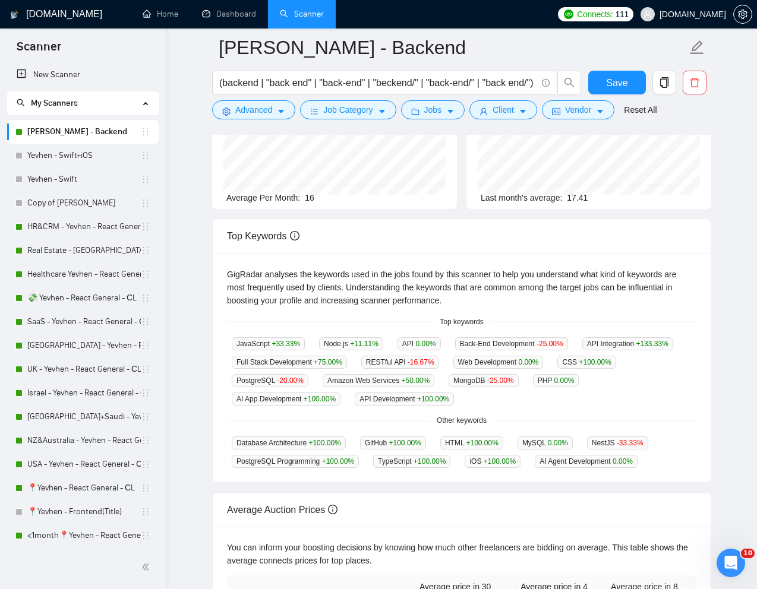
scroll to position [135, 0]
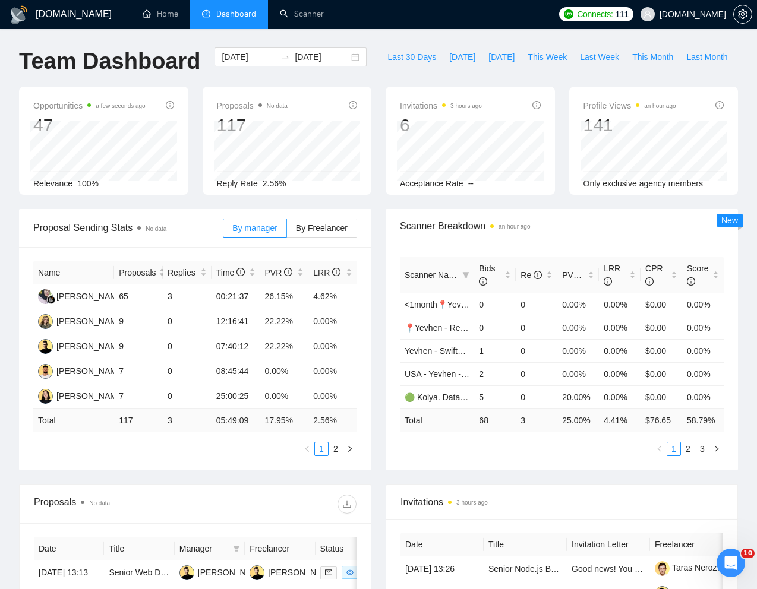
click at [397, 85] on div "Team Dashboard [DATE] [DATE] Last 30 Days [DATE] [DATE] This Week Last Week Thi…" at bounding box center [378, 67] width 733 height 39
click at [323, 59] on input "2025-08-20" at bounding box center [322, 57] width 54 height 13
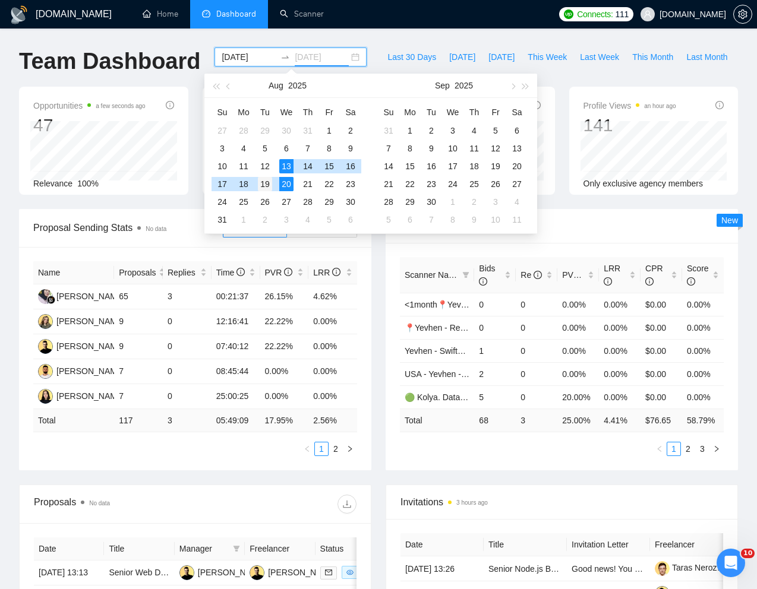
type input "2025-08-19"
click at [269, 182] on div "19" at bounding box center [265, 184] width 14 height 14
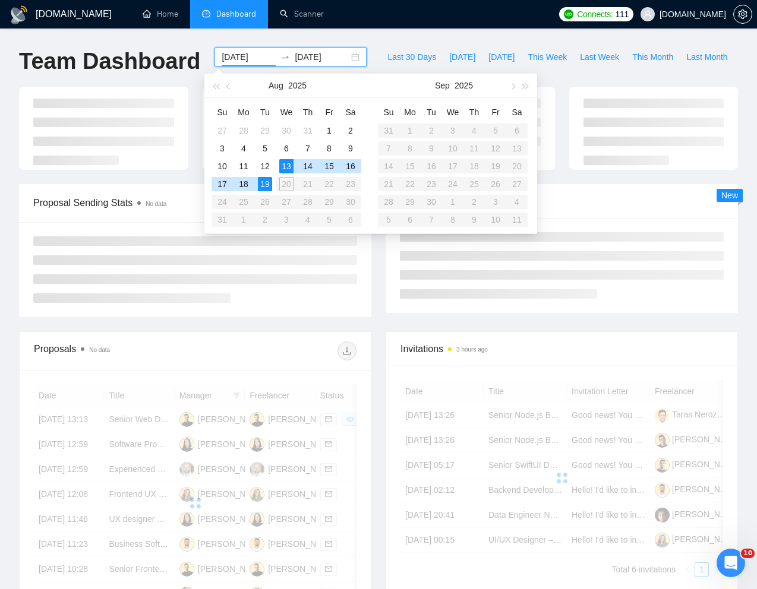
type input "2025-08-13"
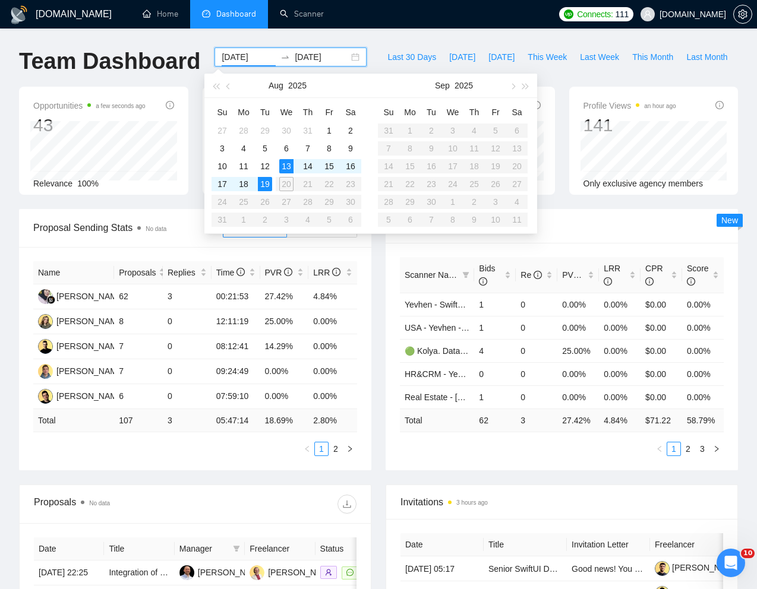
click at [452, 55] on div "Team Dashboard 2025-08-13 2025-08-19 Last 30 Days Today Yesterday This Week Las…" at bounding box center [378, 67] width 733 height 39
